Goal: Task Accomplishment & Management: Use online tool/utility

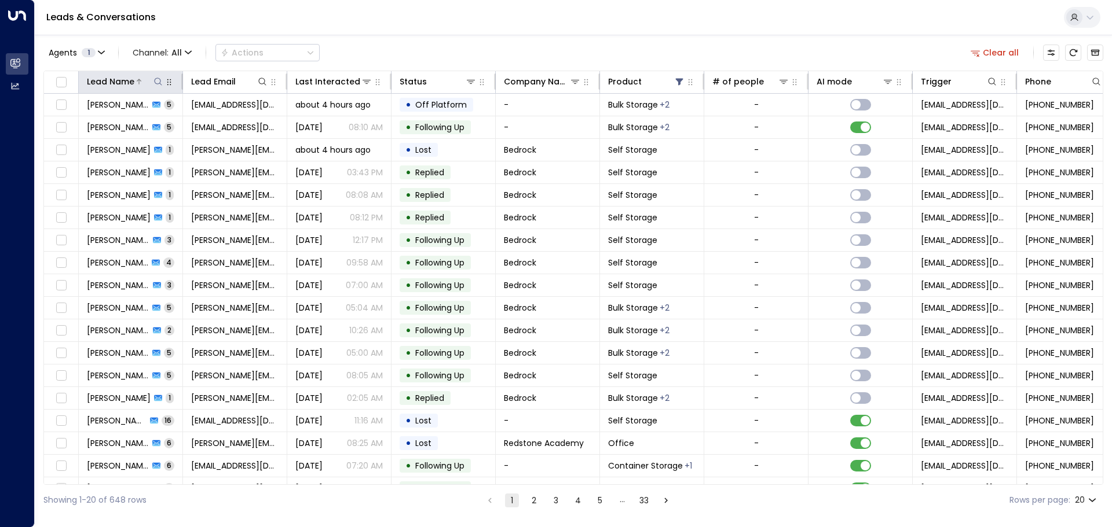
click at [159, 82] on icon at bounding box center [157, 81] width 9 height 9
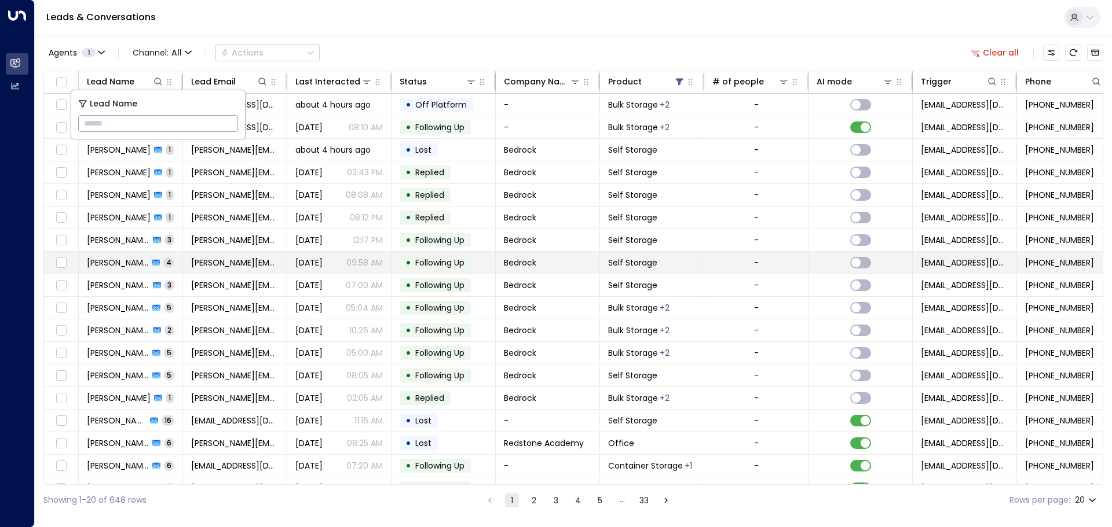
type input "**********"
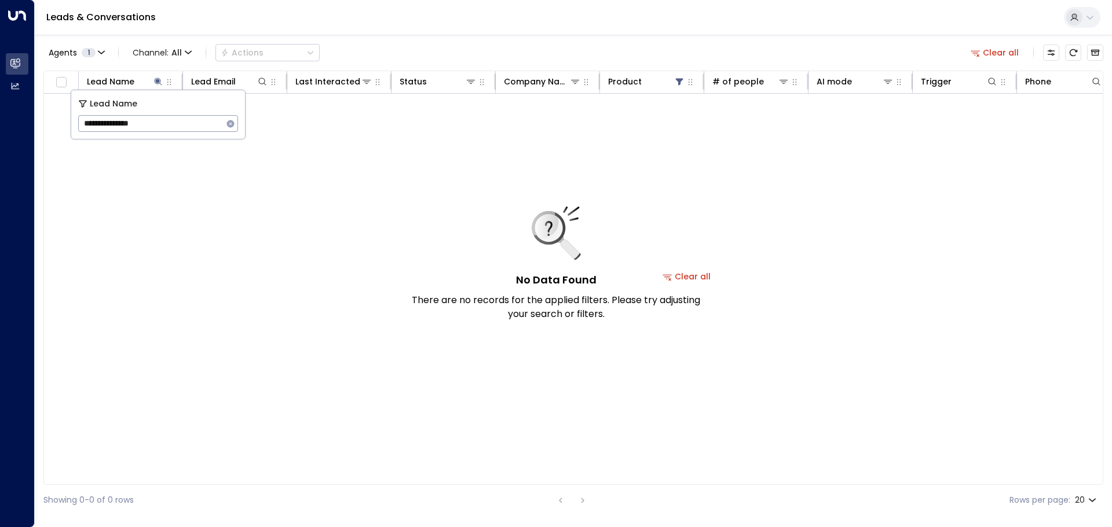
click at [705, 279] on button "Clear all" at bounding box center [687, 277] width 58 height 16
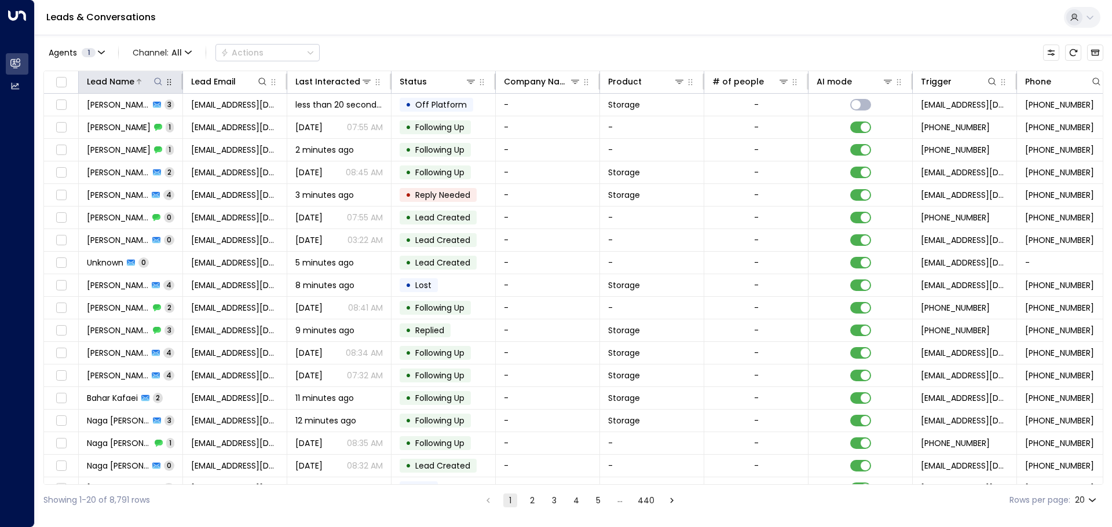
click at [159, 82] on icon at bounding box center [157, 81] width 9 height 9
drag, startPoint x: 148, startPoint y: 89, endPoint x: 159, endPoint y: 80, distance: 13.9
click at [159, 80] on icon at bounding box center [157, 81] width 9 height 9
click at [158, 80] on icon at bounding box center [157, 81] width 9 height 9
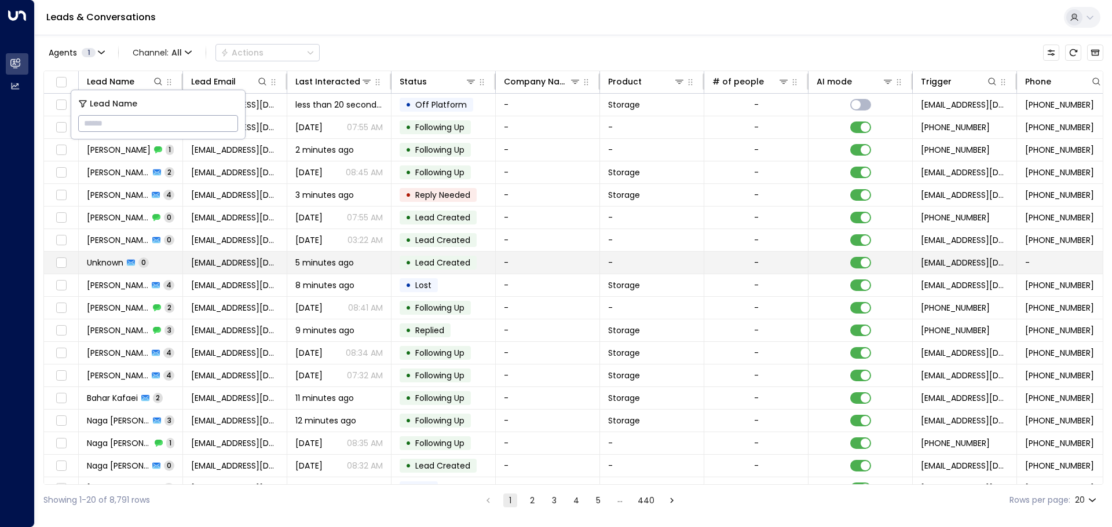
type input "**********"
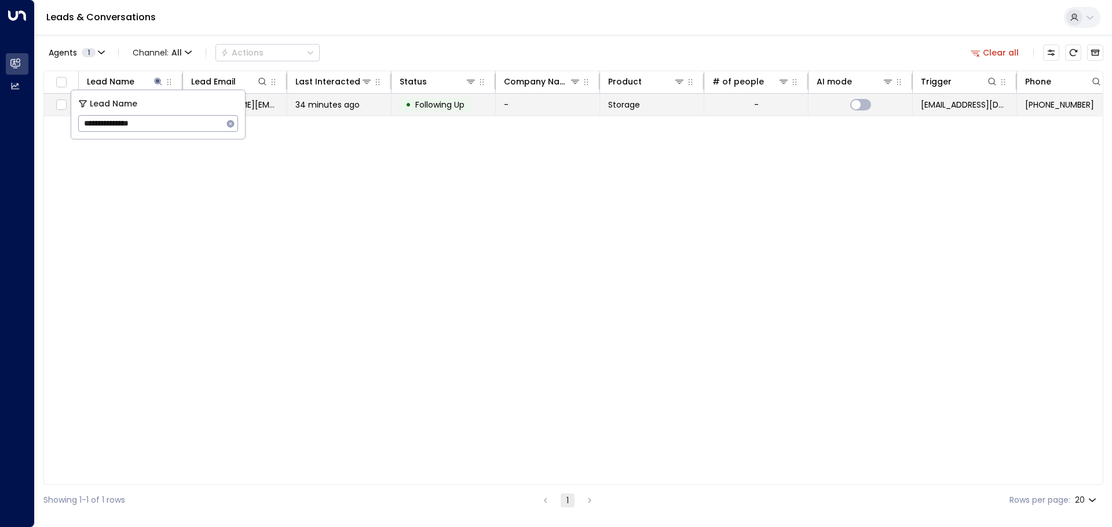
click at [335, 106] on span "34 minutes ago" at bounding box center [327, 105] width 64 height 12
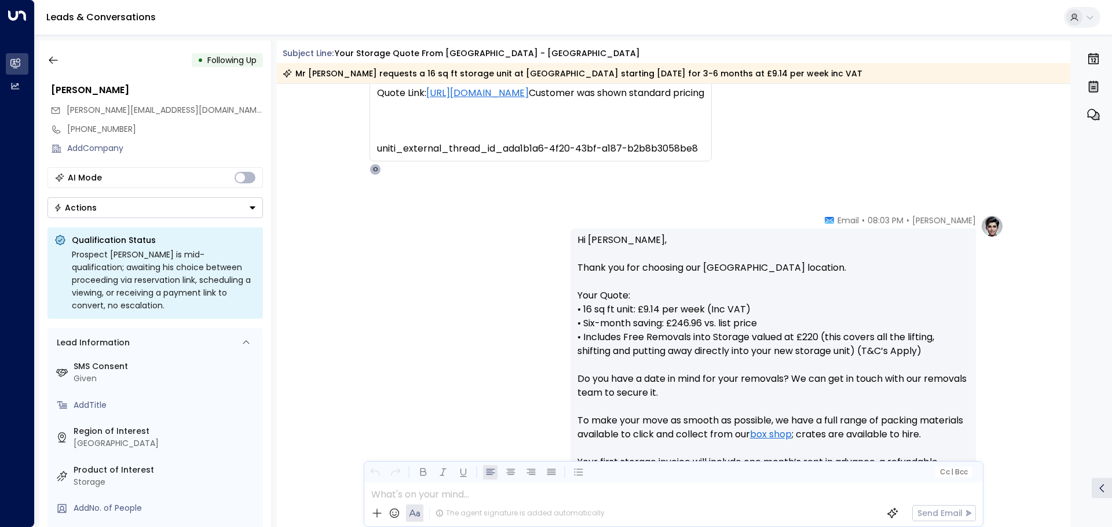
scroll to position [290, 0]
click at [50, 63] on icon "button" at bounding box center [53, 60] width 12 height 12
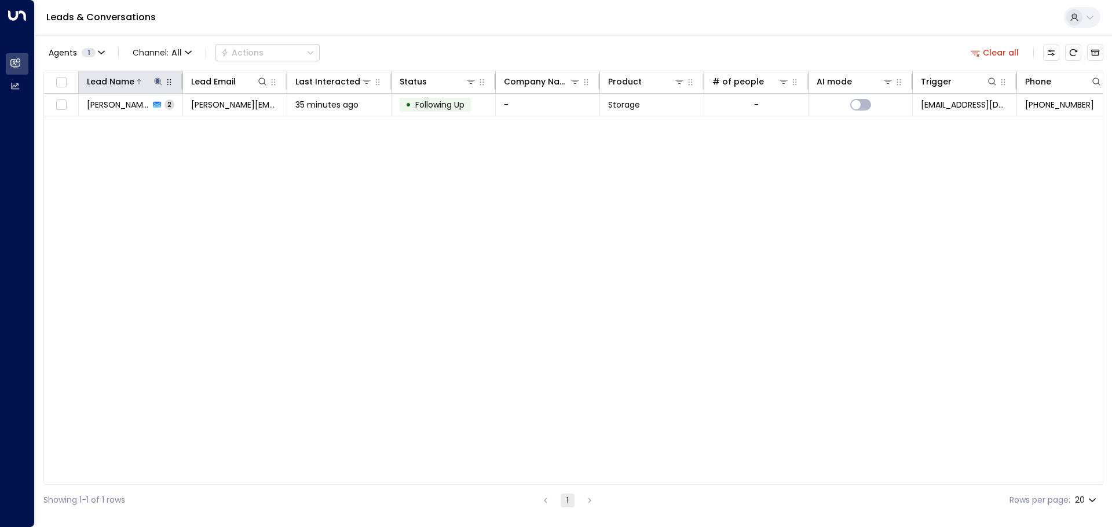
click at [155, 82] on icon at bounding box center [157, 81] width 9 height 9
click at [231, 122] on icon "button" at bounding box center [231, 124] width 8 height 8
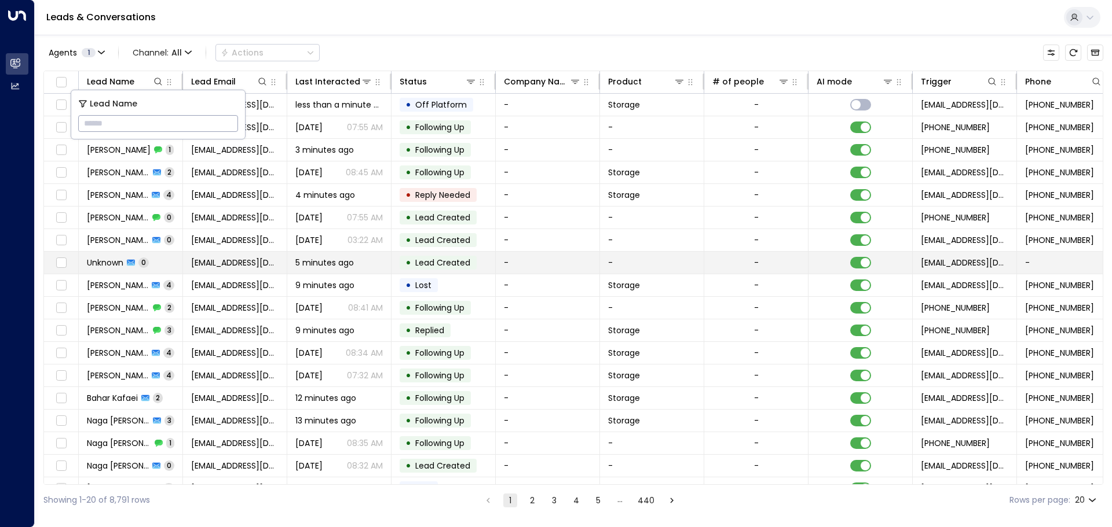
type input "**********"
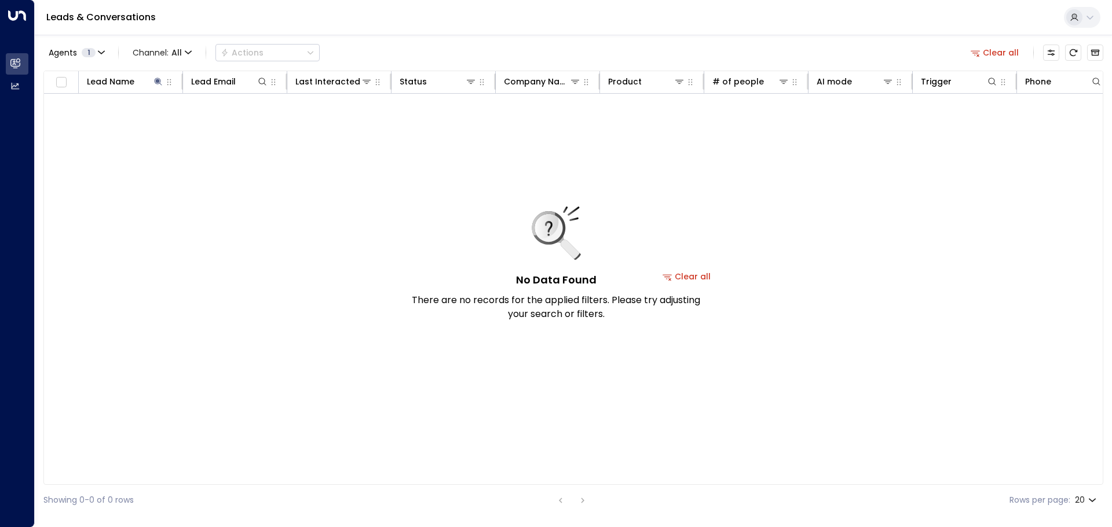
click at [705, 276] on button "Clear all" at bounding box center [687, 277] width 58 height 16
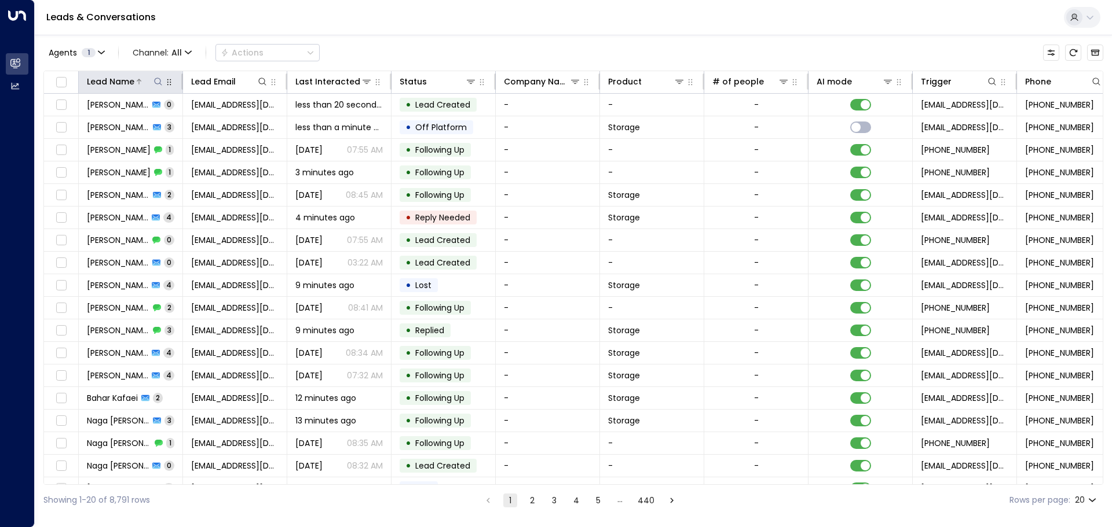
click at [157, 79] on icon at bounding box center [157, 81] width 9 height 9
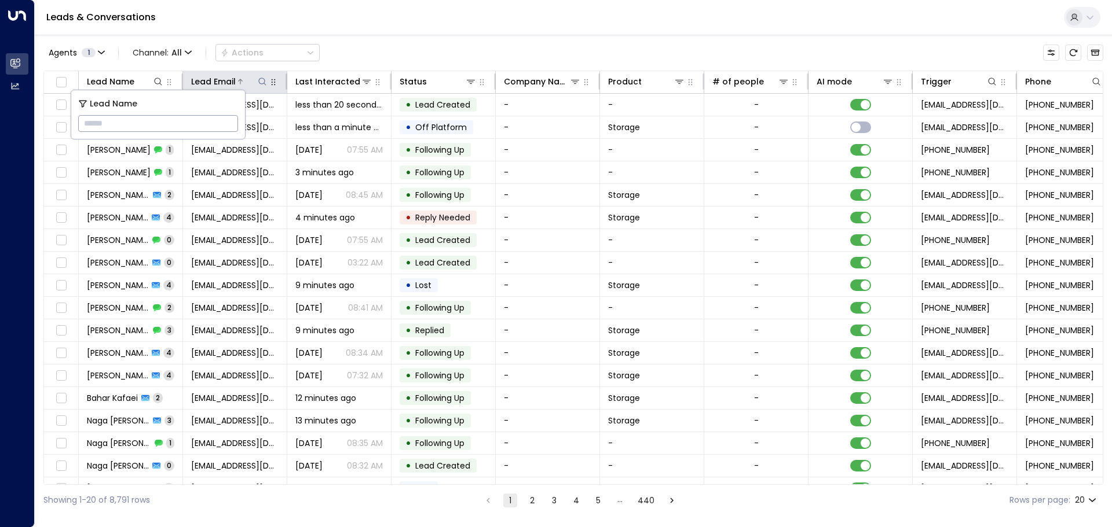
drag, startPoint x: 167, startPoint y: 124, endPoint x: 259, endPoint y: 82, distance: 101.8
click at [261, 82] on icon at bounding box center [262, 81] width 9 height 9
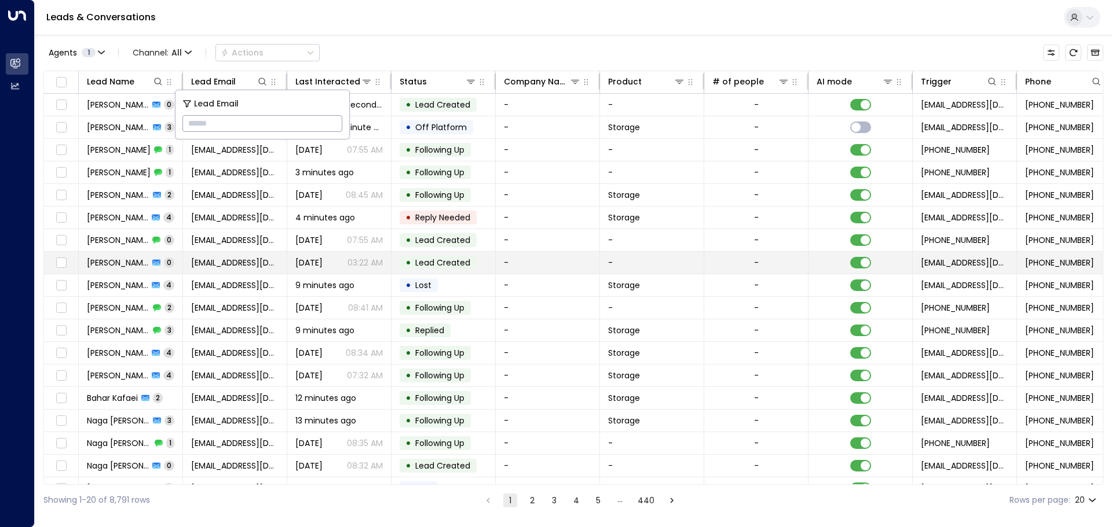
type input "**********"
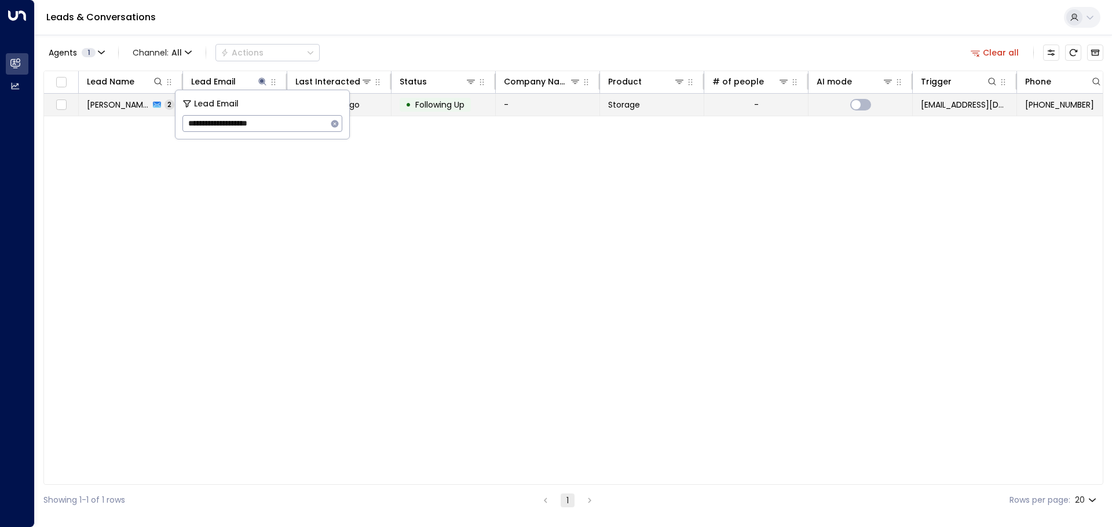
click at [420, 104] on span "Following Up" at bounding box center [439, 105] width 49 height 12
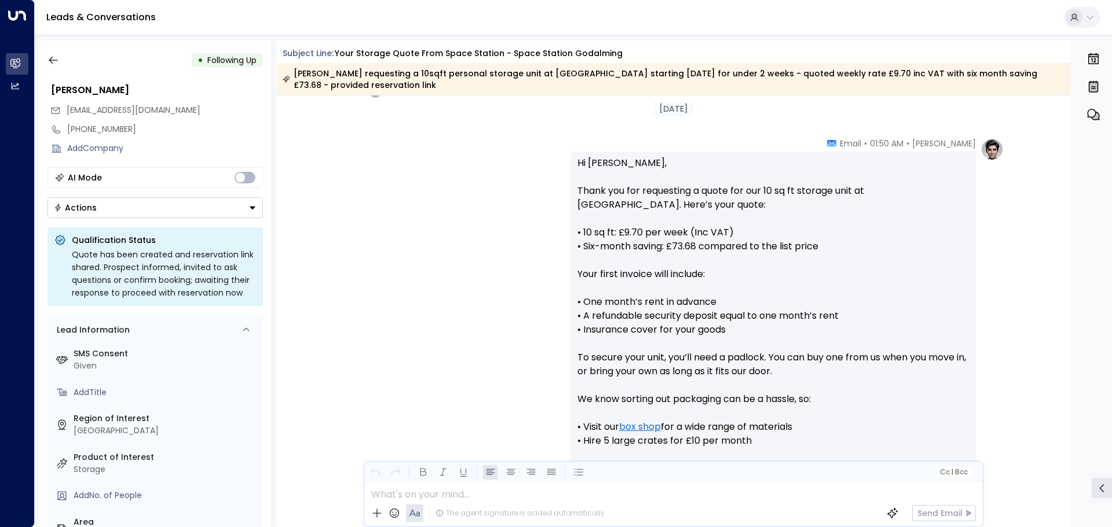
scroll to position [290, 0]
